Goal: Obtain resource: Obtain resource

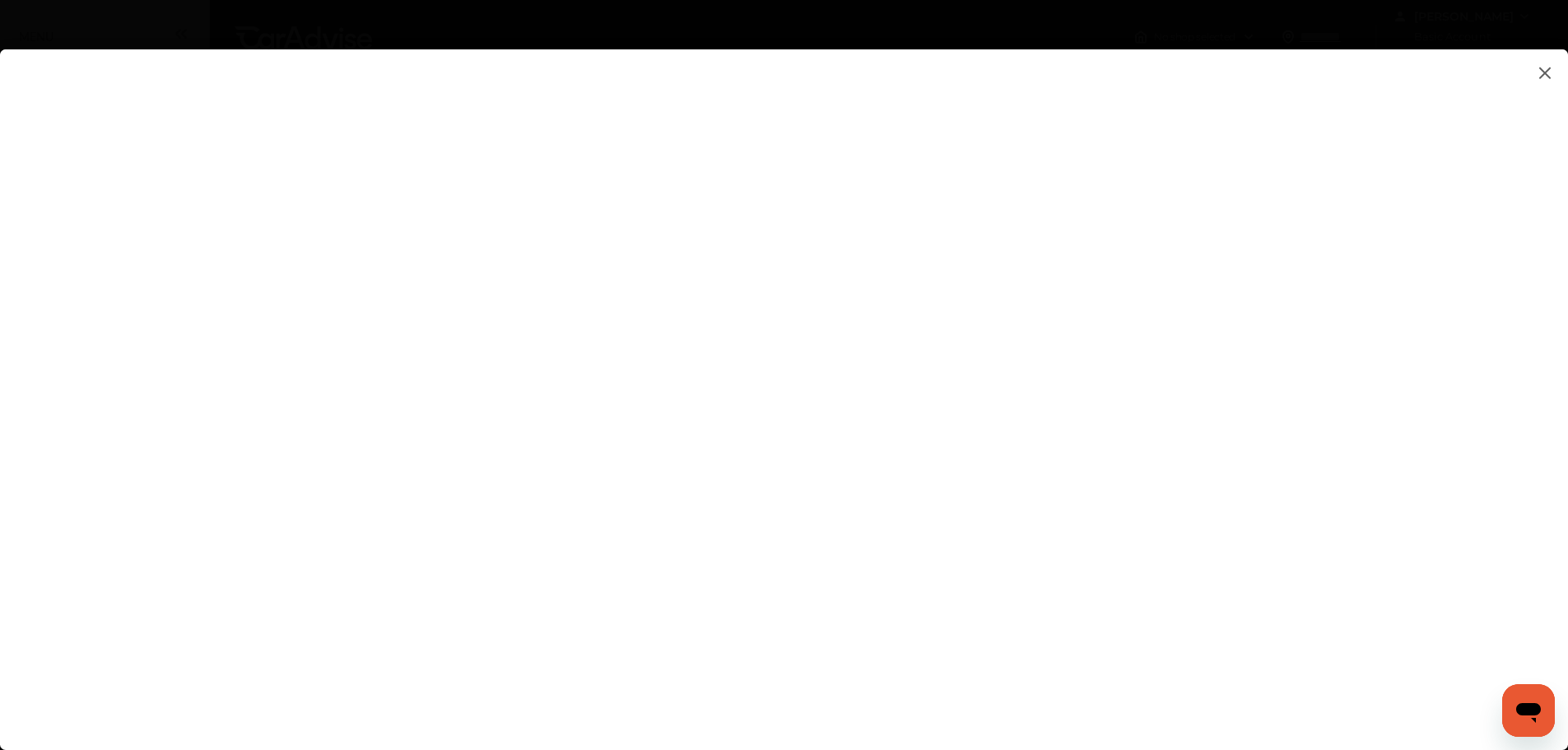
click at [642, 257] on flutter-view at bounding box center [784, 383] width 1568 height 668
click at [1073, 427] on flutter-view at bounding box center [784, 383] width 1568 height 668
type input "**********"
click at [1077, 521] on flutter-view at bounding box center [784, 383] width 1568 height 668
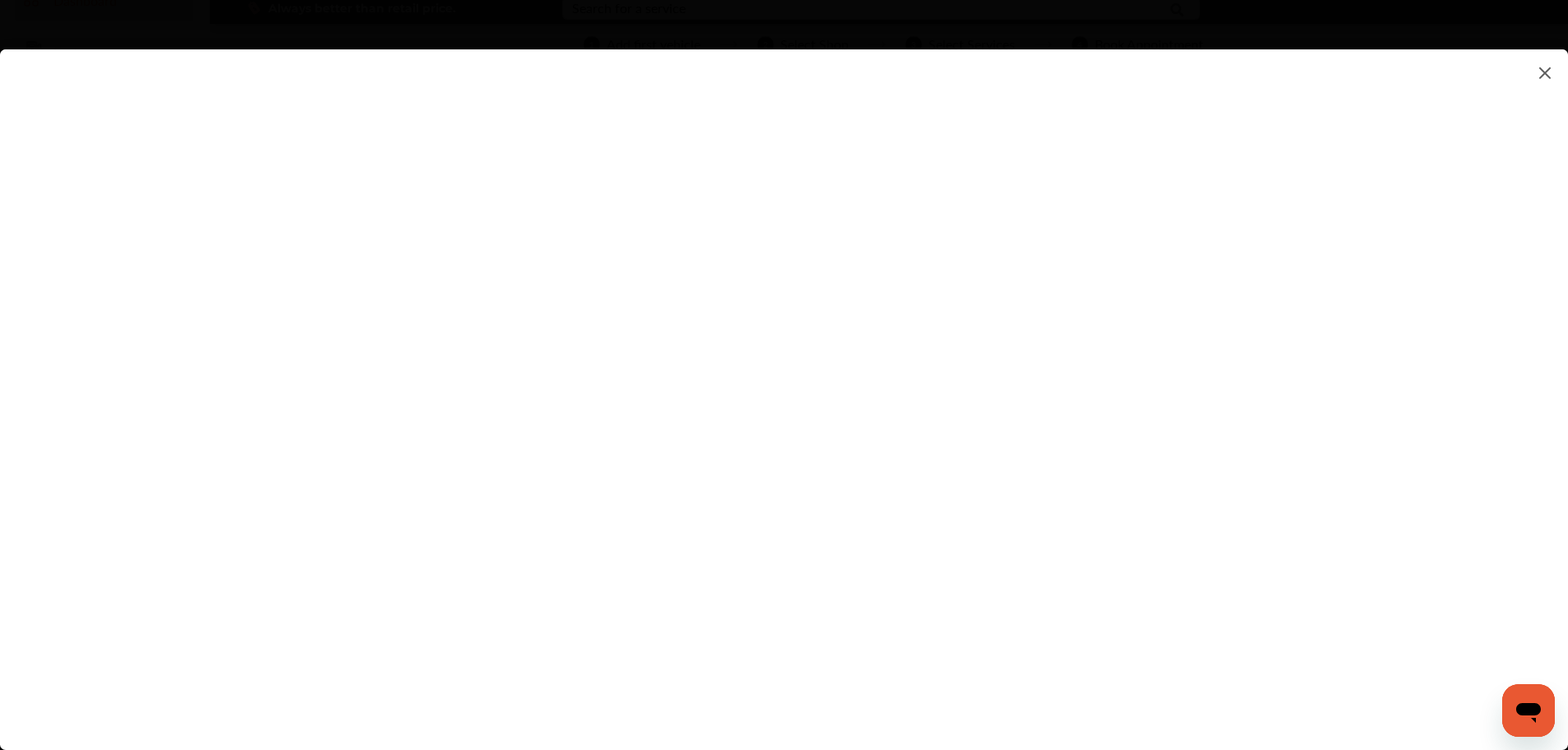
click at [1066, 458] on flutter-view at bounding box center [784, 383] width 1568 height 668
type input "*****"
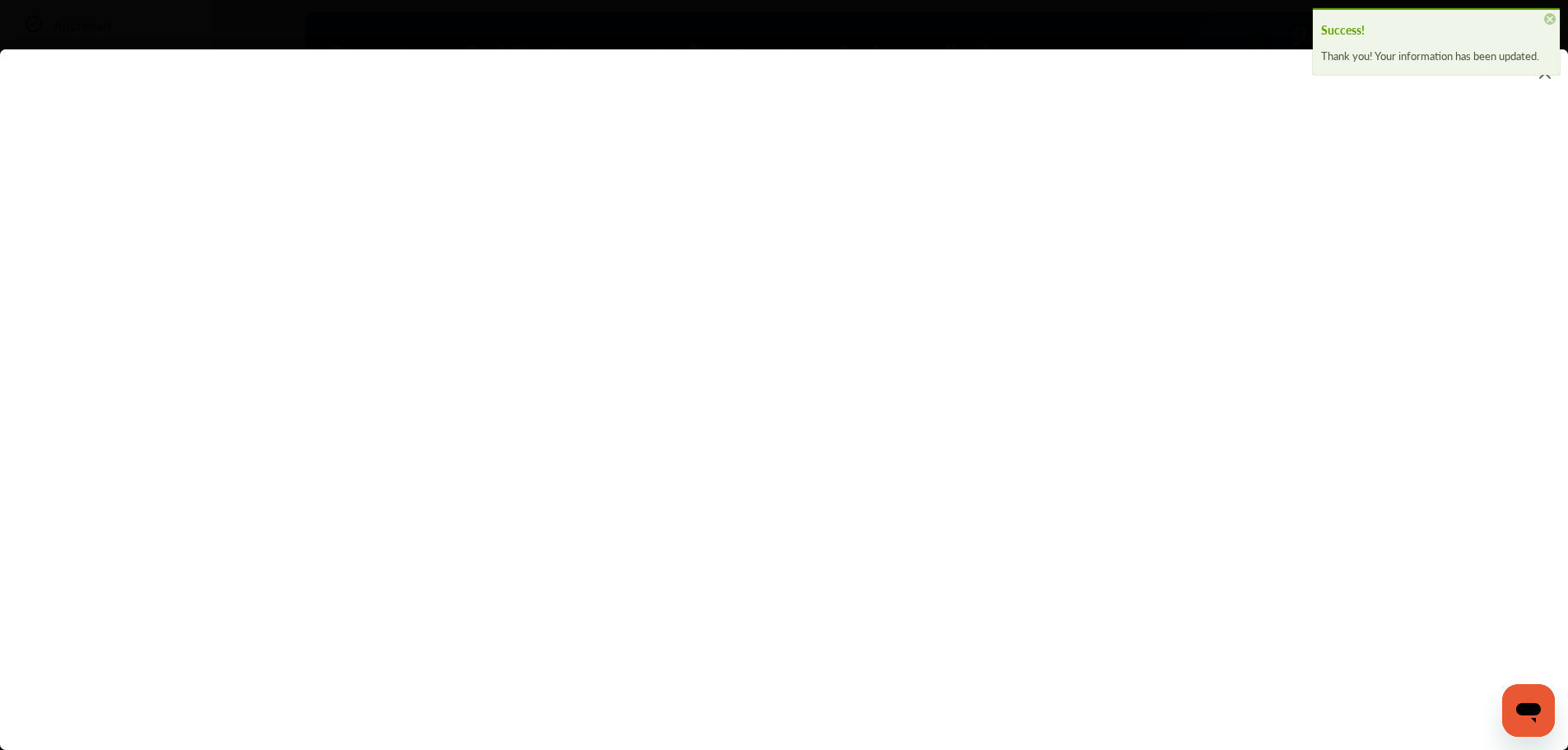
scroll to position [165, 0]
click at [1029, 371] on flutter-view at bounding box center [784, 383] width 1568 height 668
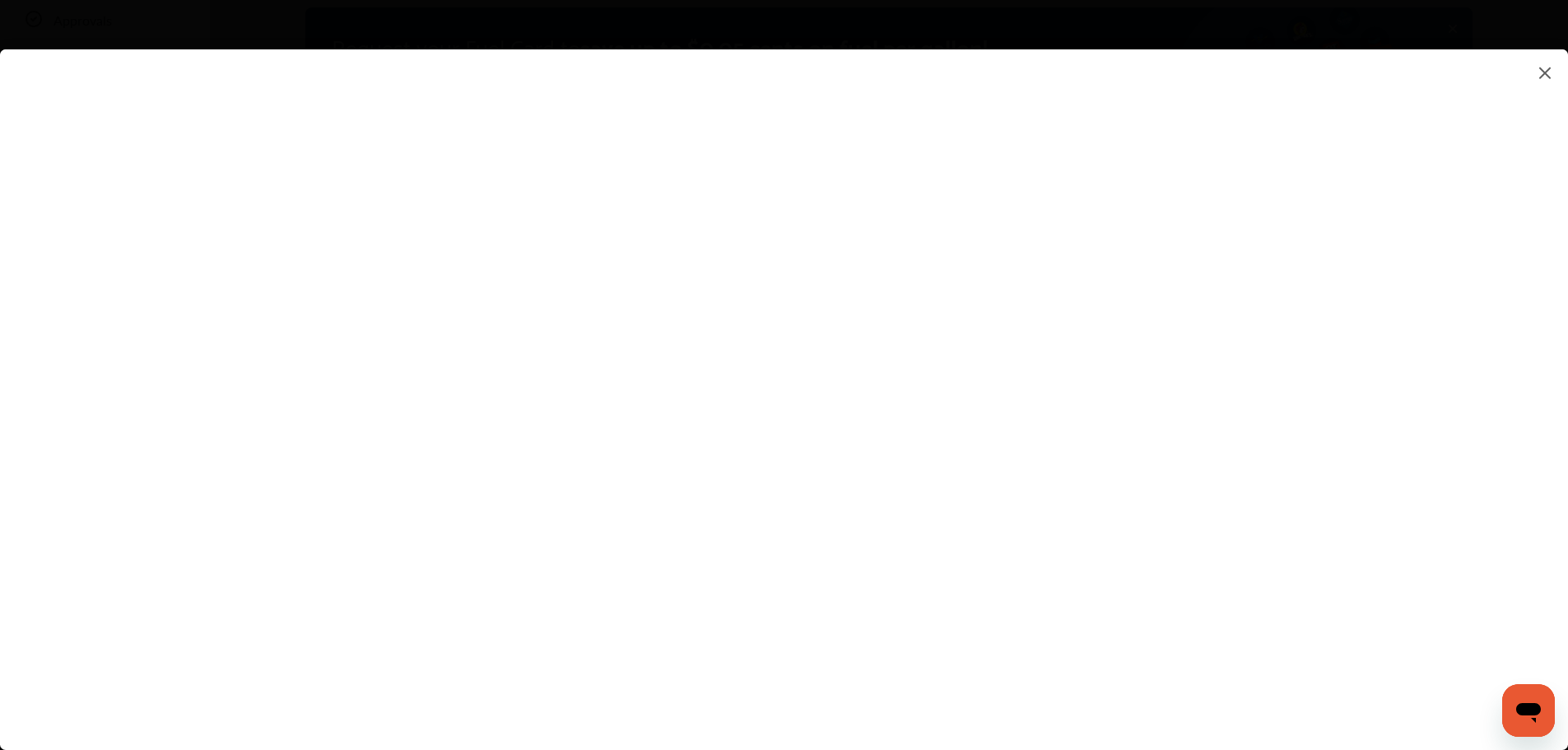
click at [973, 536] on flutter-view at bounding box center [784, 383] width 1568 height 668
click at [1304, 468] on flutter-view at bounding box center [784, 383] width 1568 height 668
click at [1294, 553] on flutter-view at bounding box center [784, 383] width 1568 height 668
click at [1304, 539] on flutter-view at bounding box center [784, 383] width 1568 height 668
